Goal: Information Seeking & Learning: Learn about a topic

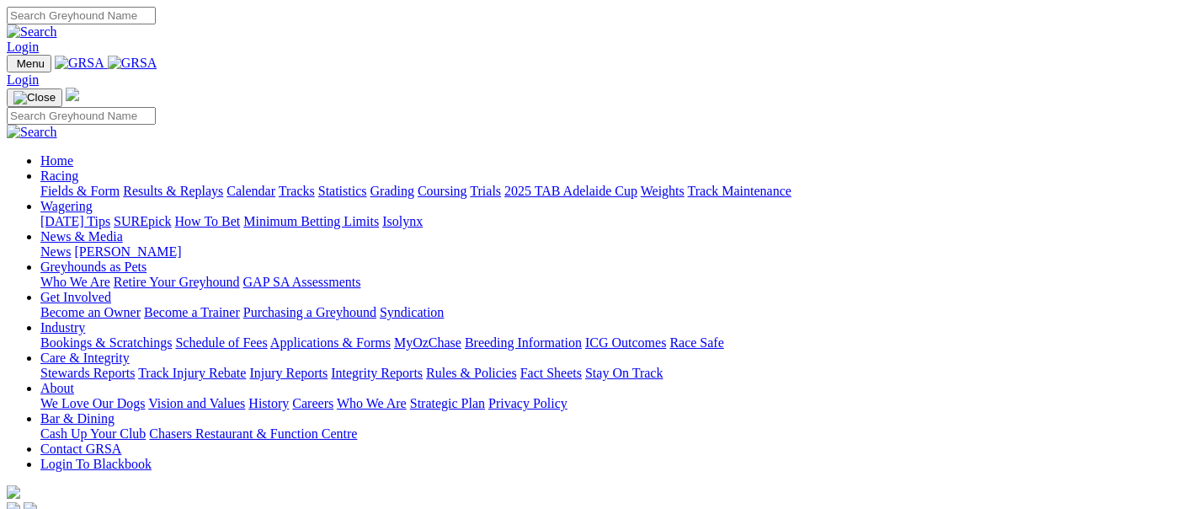
click at [51, 184] on link "Fields & Form" at bounding box center [79, 191] width 79 height 14
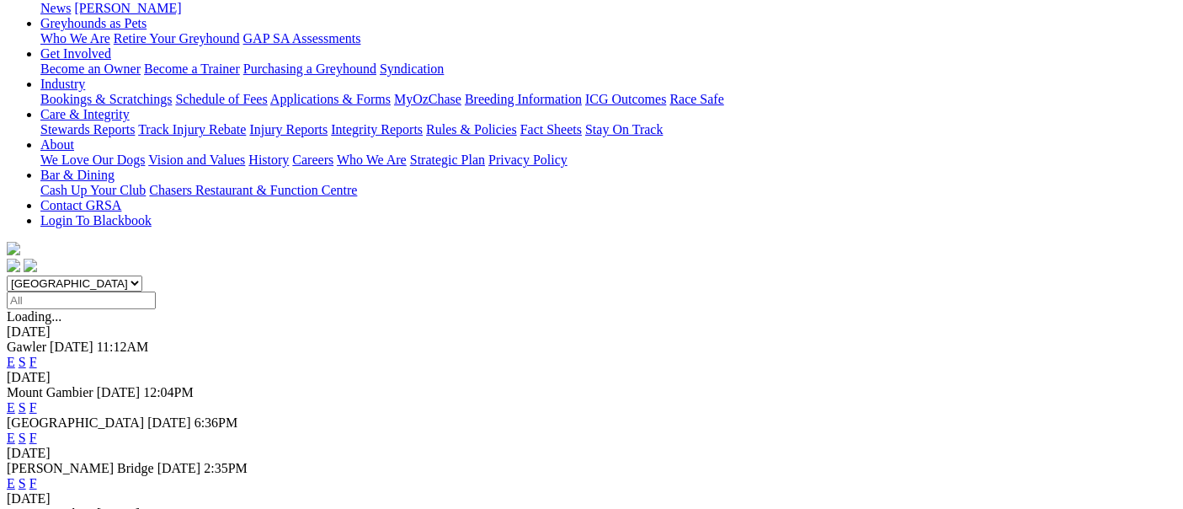
scroll to position [280, 0]
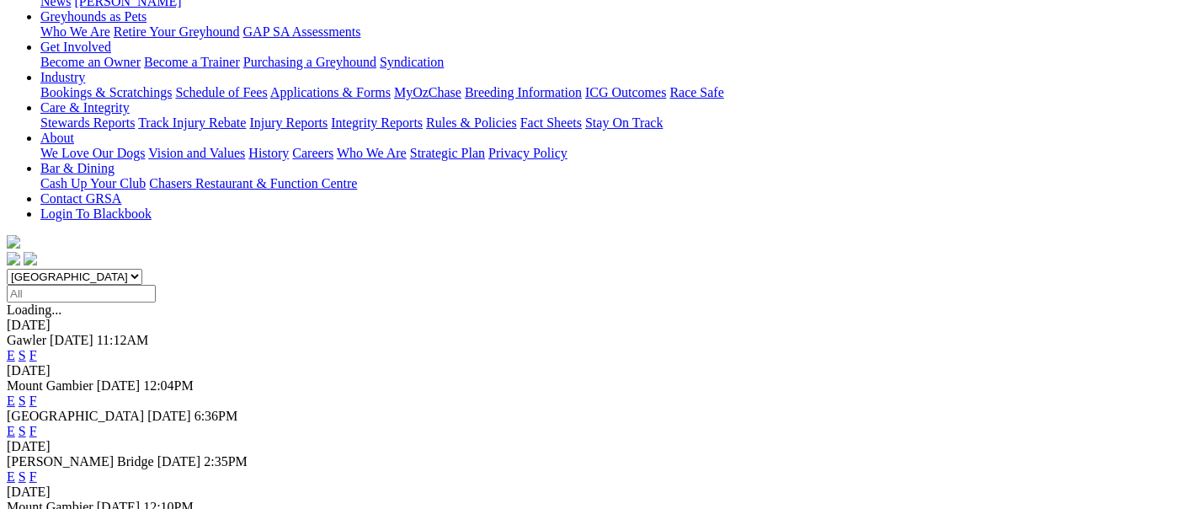
click at [37, 469] on link "F" at bounding box center [33, 476] width 8 height 14
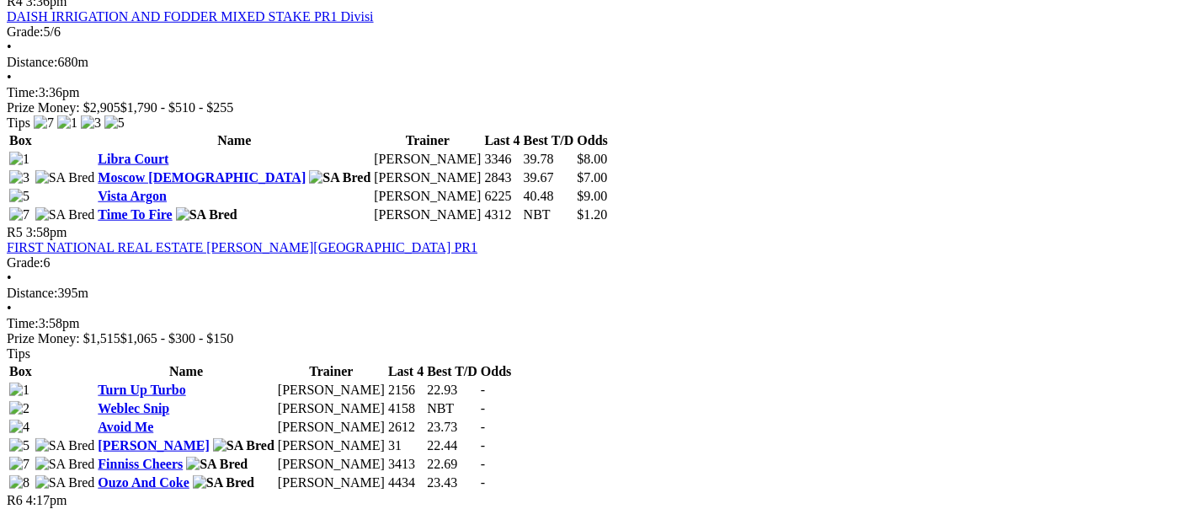
scroll to position [1590, 0]
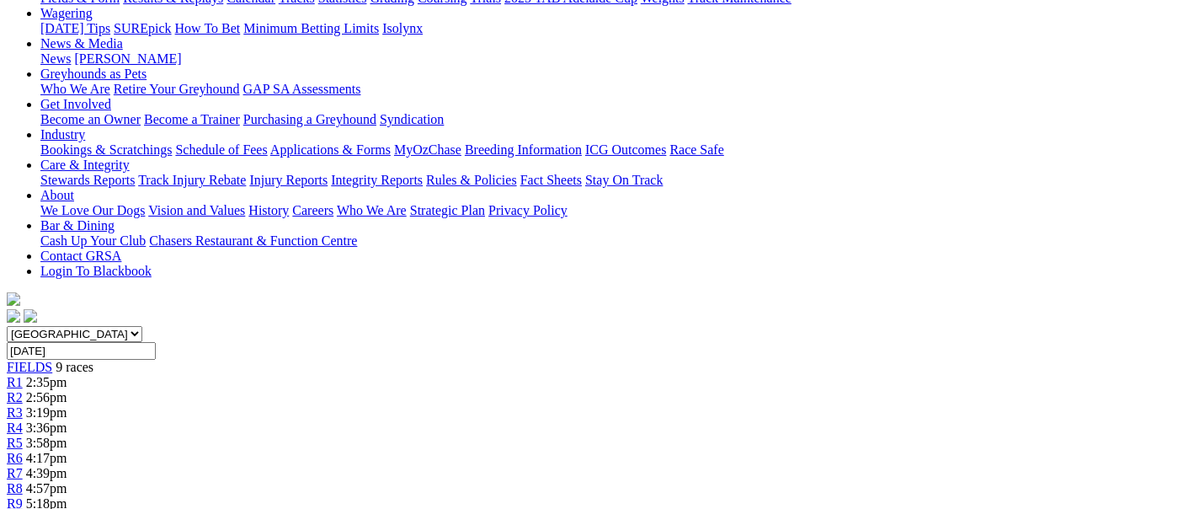
scroll to position [187, 0]
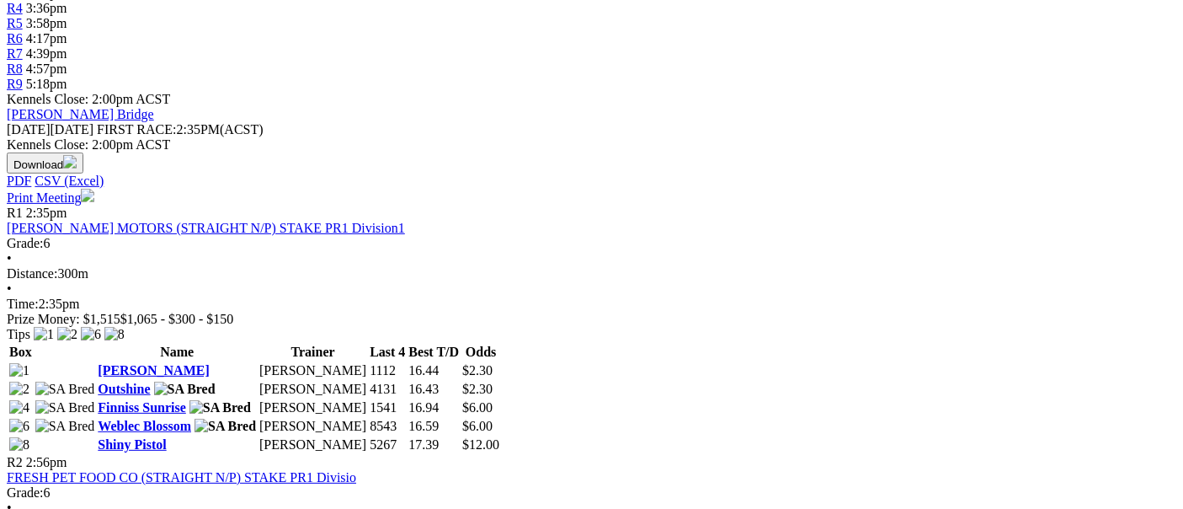
scroll to position [654, 0]
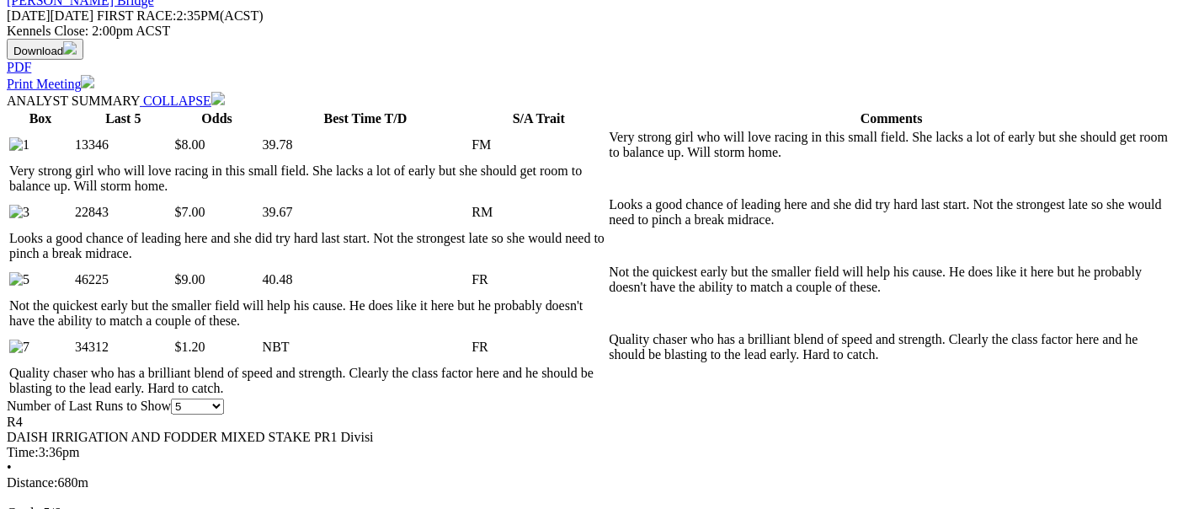
scroll to position [842, 0]
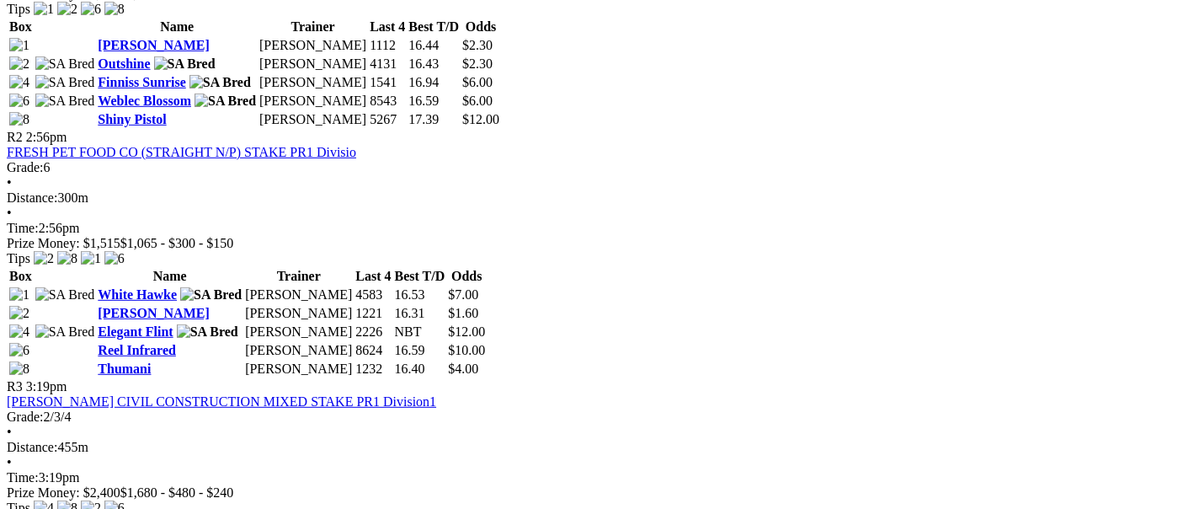
scroll to position [1029, 0]
